Goal: Check status: Check status

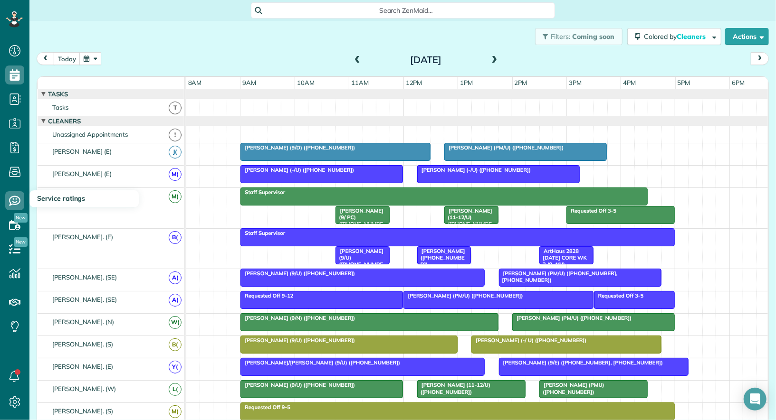
scroll to position [4, 4]
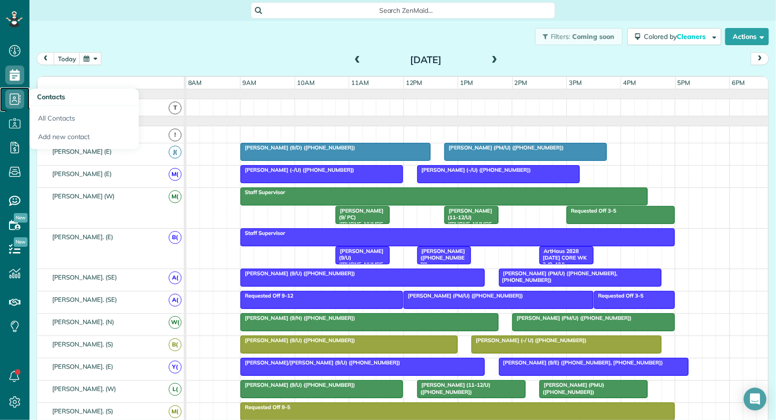
click at [13, 100] on icon at bounding box center [14, 99] width 19 height 19
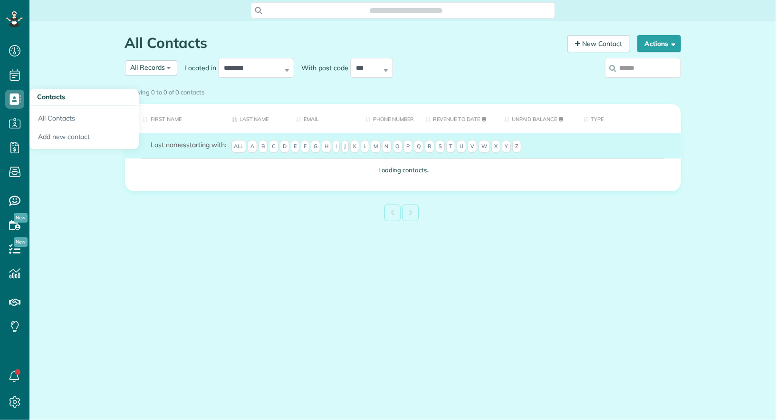
scroll to position [4, 4]
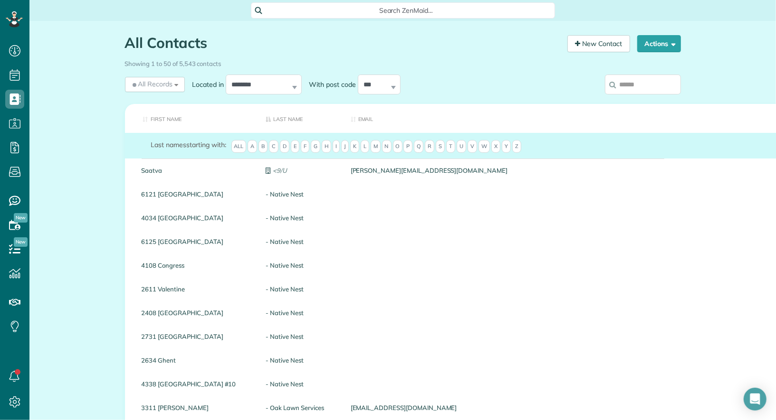
click at [631, 82] on input "search" at bounding box center [643, 85] width 76 height 20
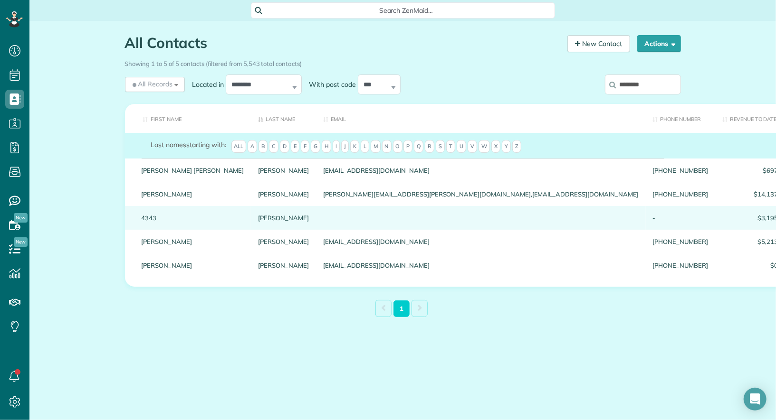
type input "********"
click at [150, 221] on link "4343" at bounding box center [193, 218] width 103 height 7
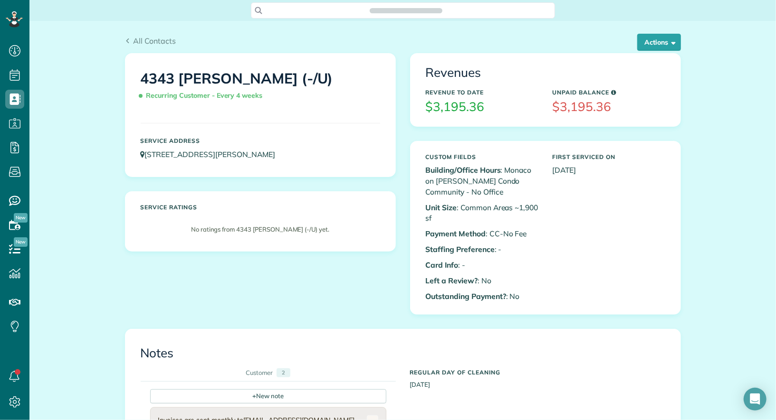
scroll to position [4, 4]
click at [663, 38] on button "Actions" at bounding box center [659, 42] width 44 height 17
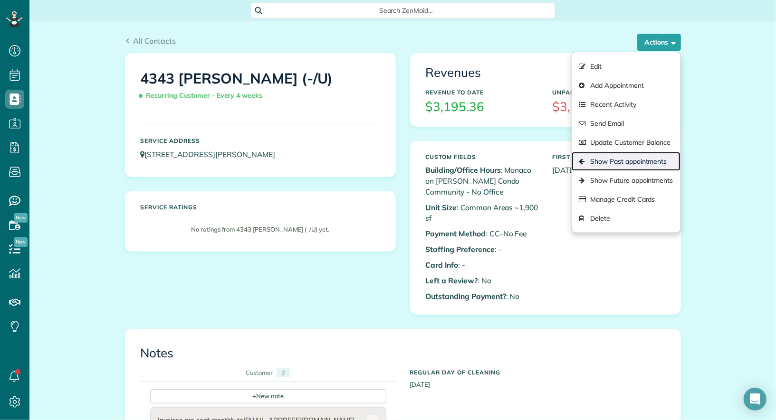
click at [648, 156] on link "Show Past appointments" at bounding box center [626, 161] width 108 height 19
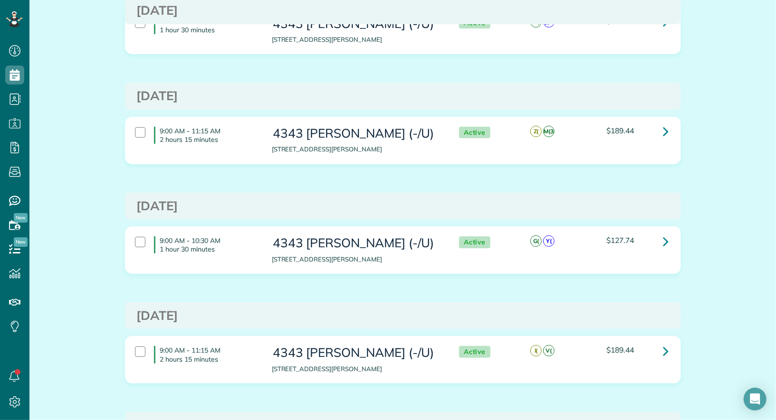
scroll to position [101, 0]
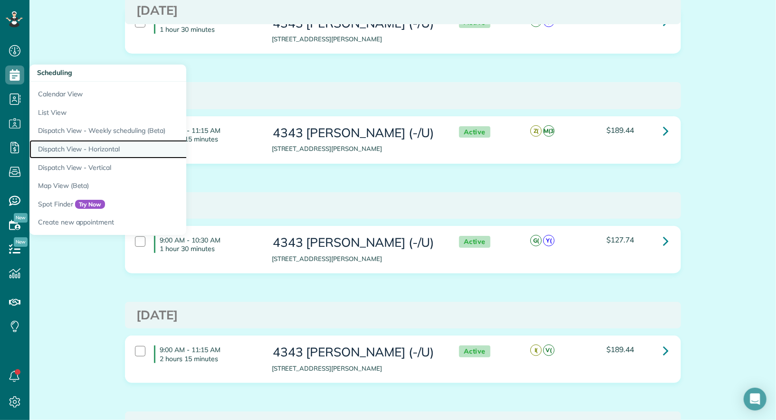
click at [80, 149] on link "Dispatch View - Horizontal" at bounding box center [148, 149] width 238 height 19
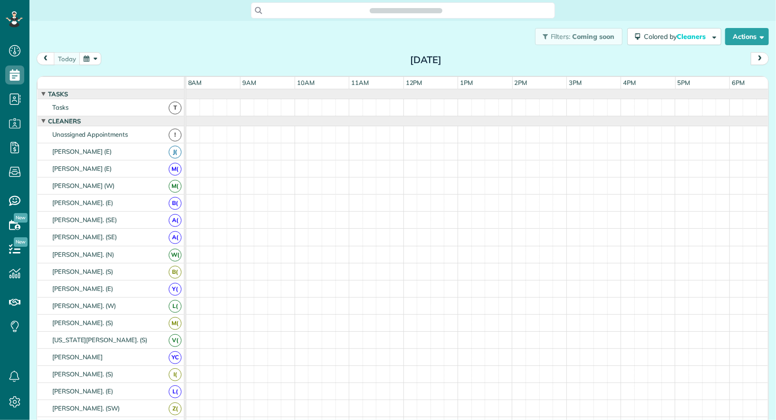
scroll to position [4, 4]
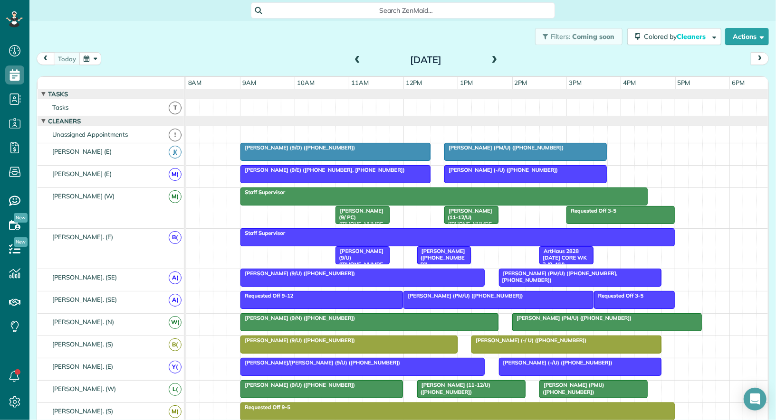
click at [354, 61] on span at bounding box center [357, 60] width 10 height 9
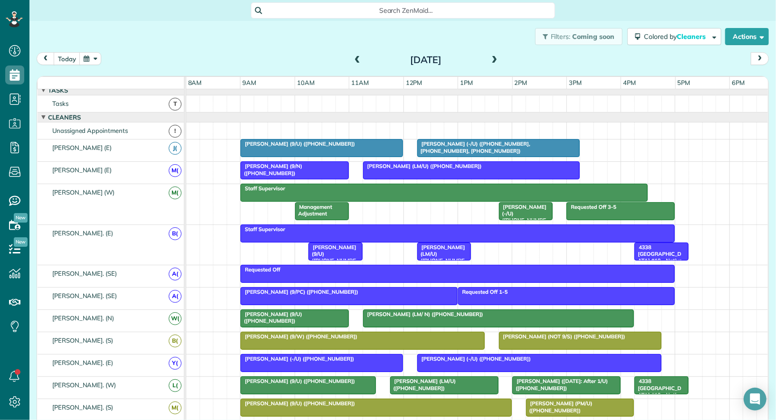
scroll to position [7, 0]
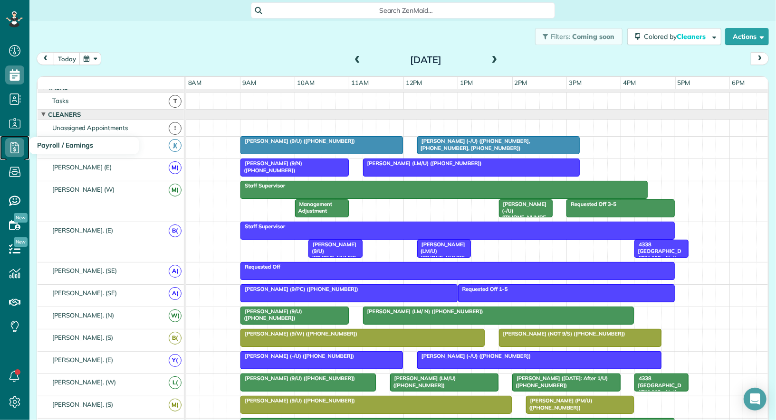
click at [20, 149] on icon at bounding box center [14, 147] width 19 height 19
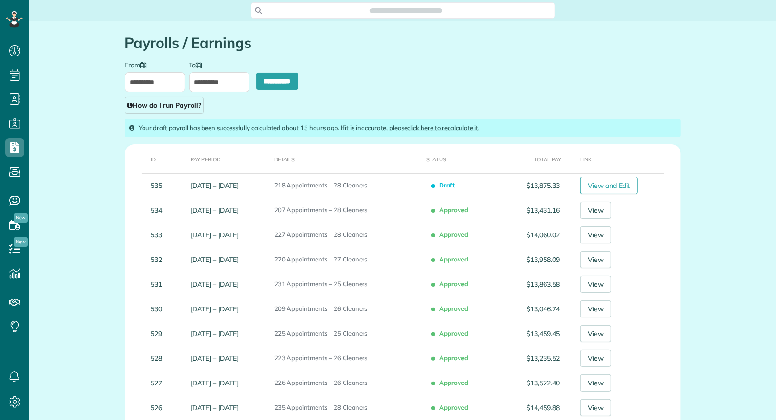
scroll to position [4, 4]
type input "**********"
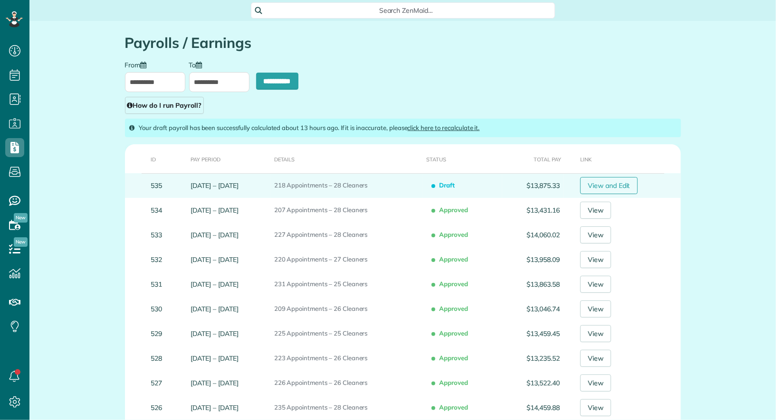
click at [615, 189] on link "View and Edit" at bounding box center [608, 185] width 57 height 17
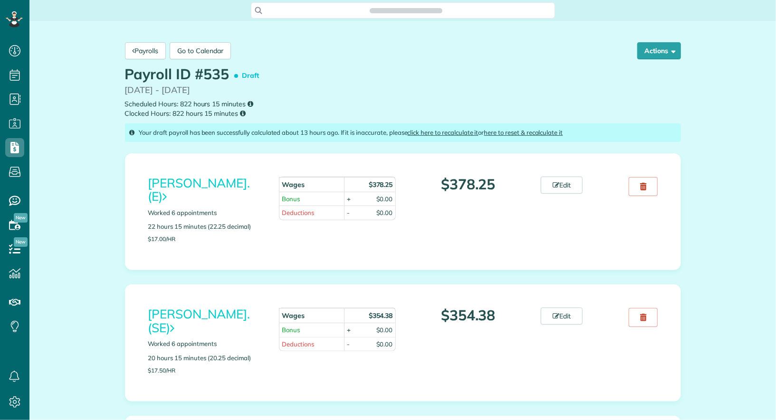
scroll to position [4, 4]
